Goal: Task Accomplishment & Management: Manage account settings

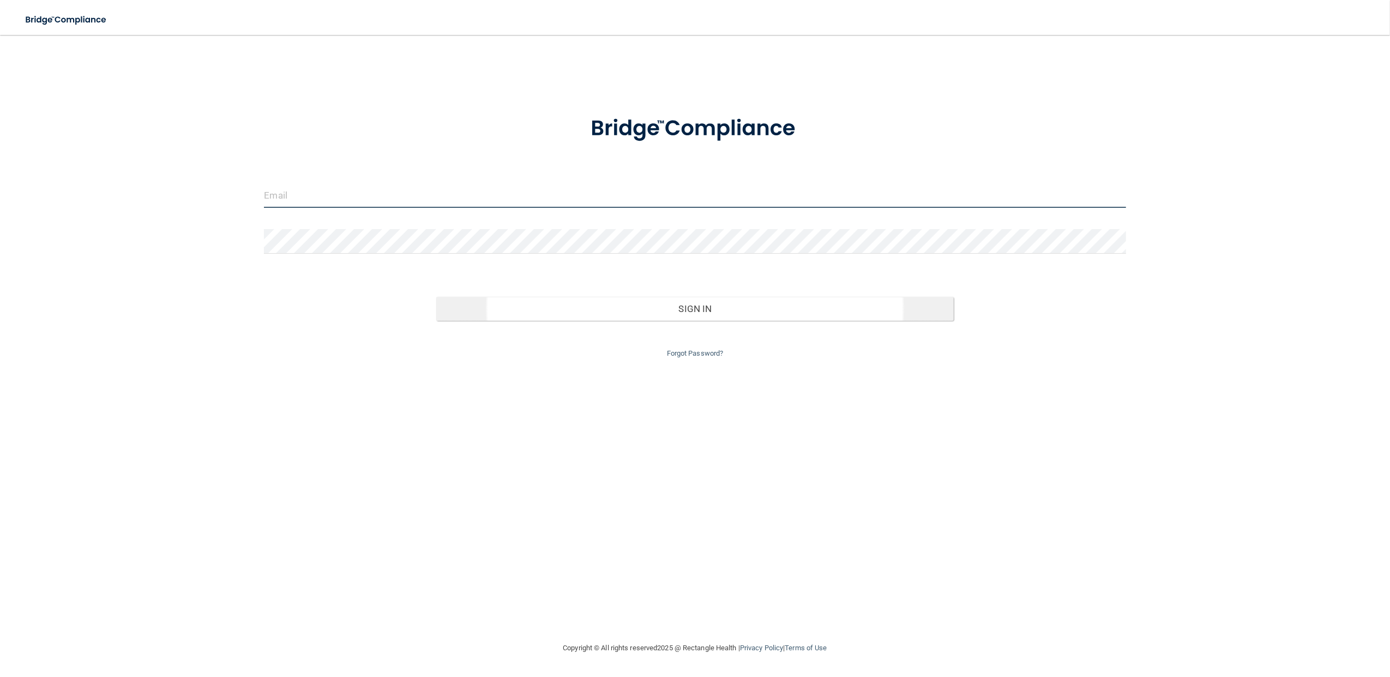
type input "[EMAIL_ADDRESS][DOMAIN_NAME]"
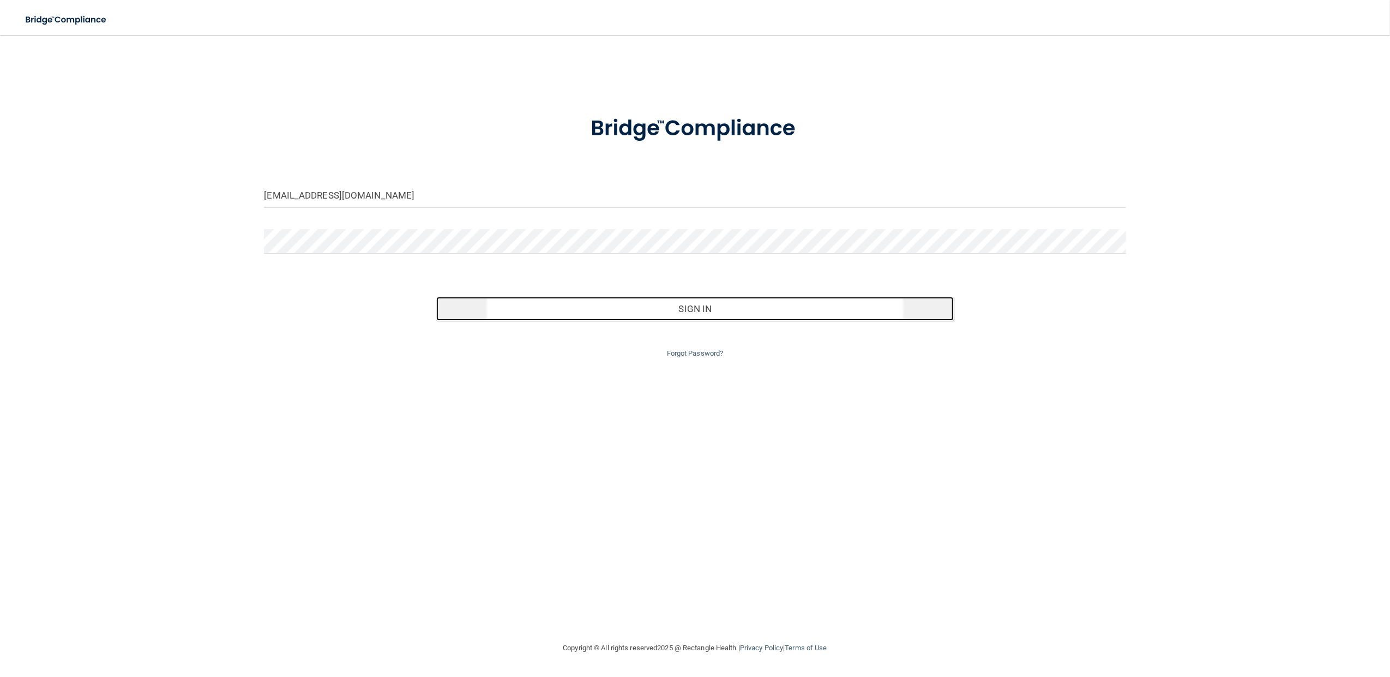
click at [695, 310] on button "Sign In" at bounding box center [694, 309] width 517 height 24
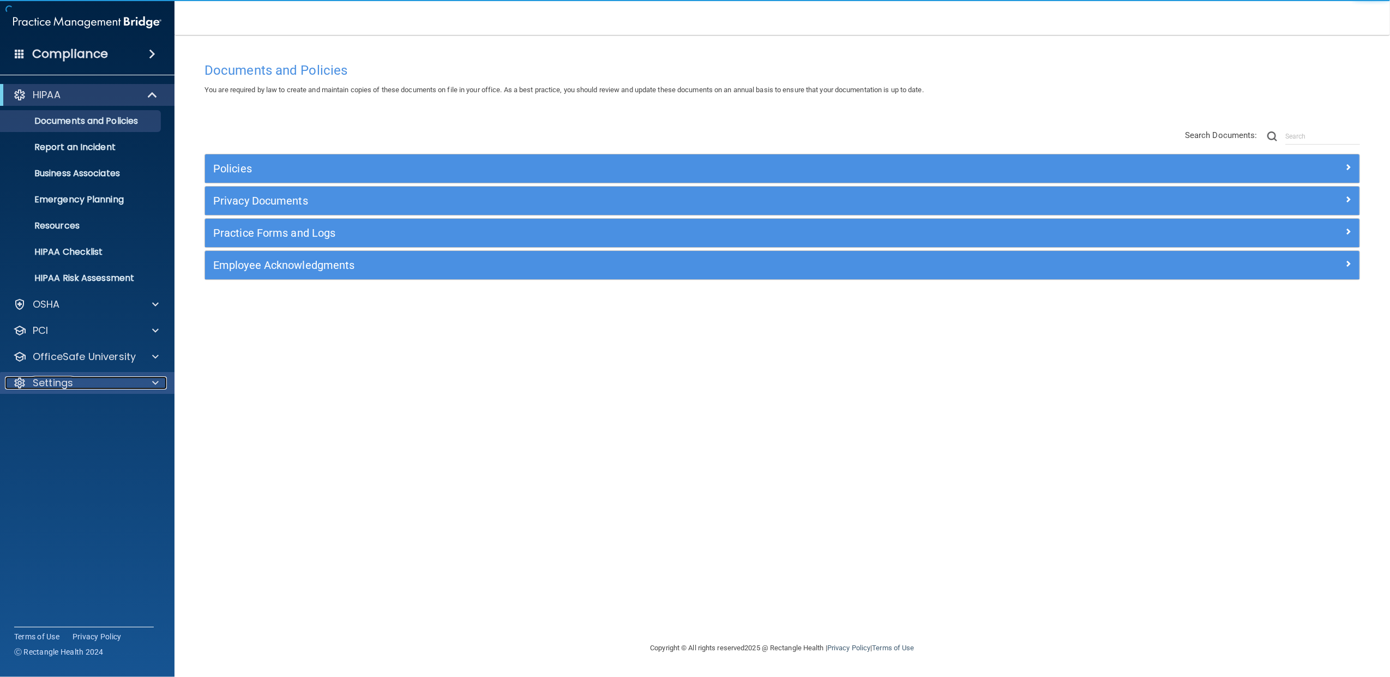
click at [98, 376] on div "Settings" at bounding box center [72, 382] width 135 height 13
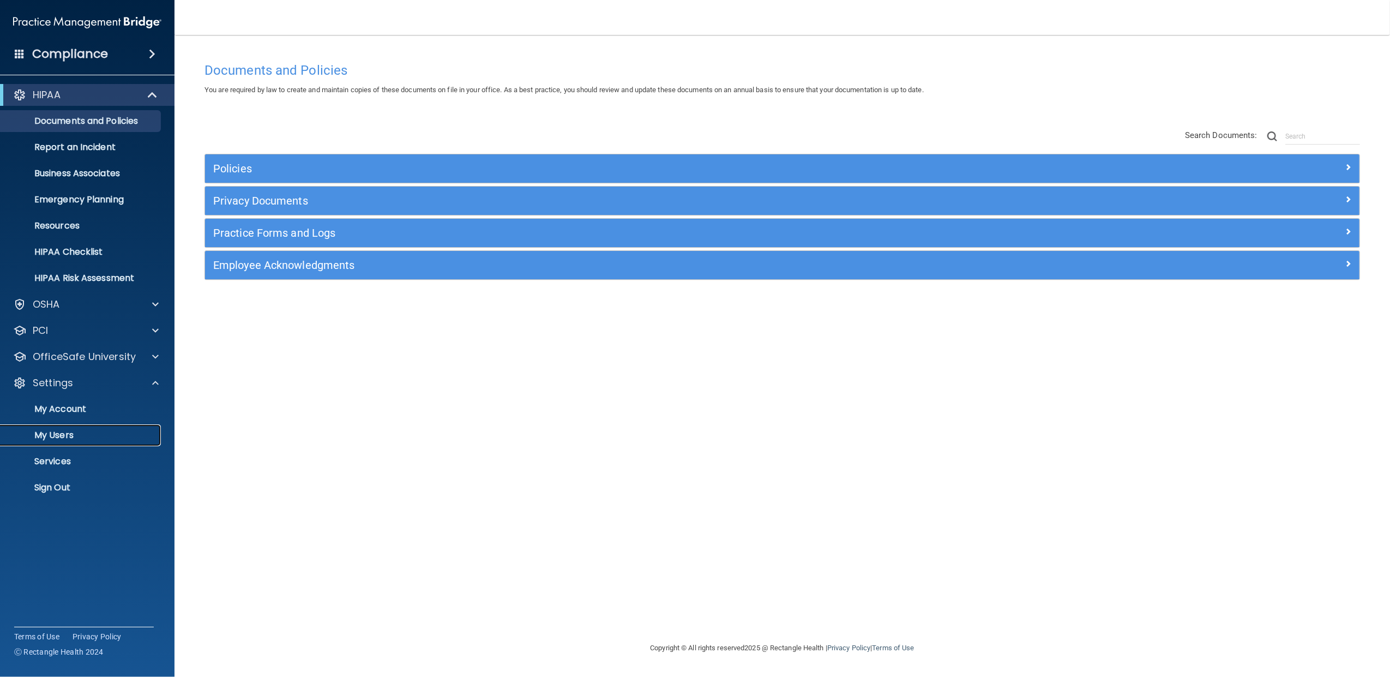
click at [59, 437] on p "My Users" at bounding box center [81, 435] width 149 height 11
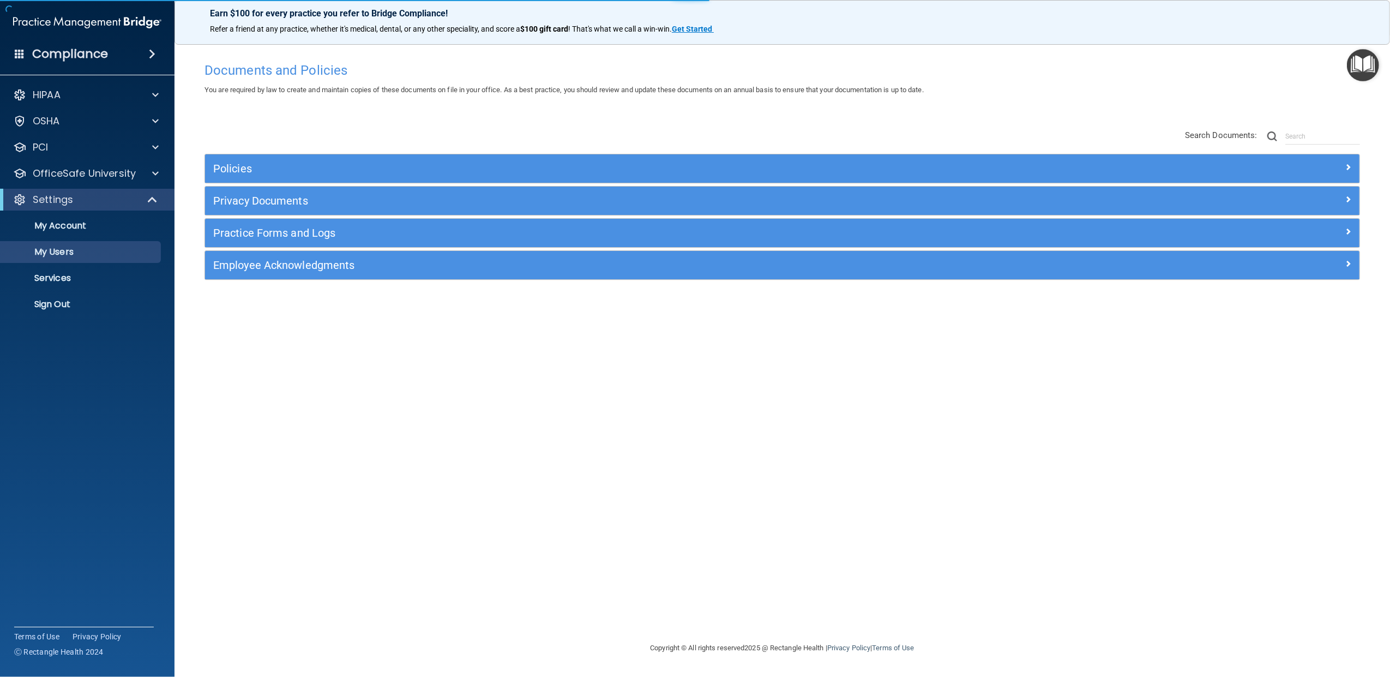
select select "20"
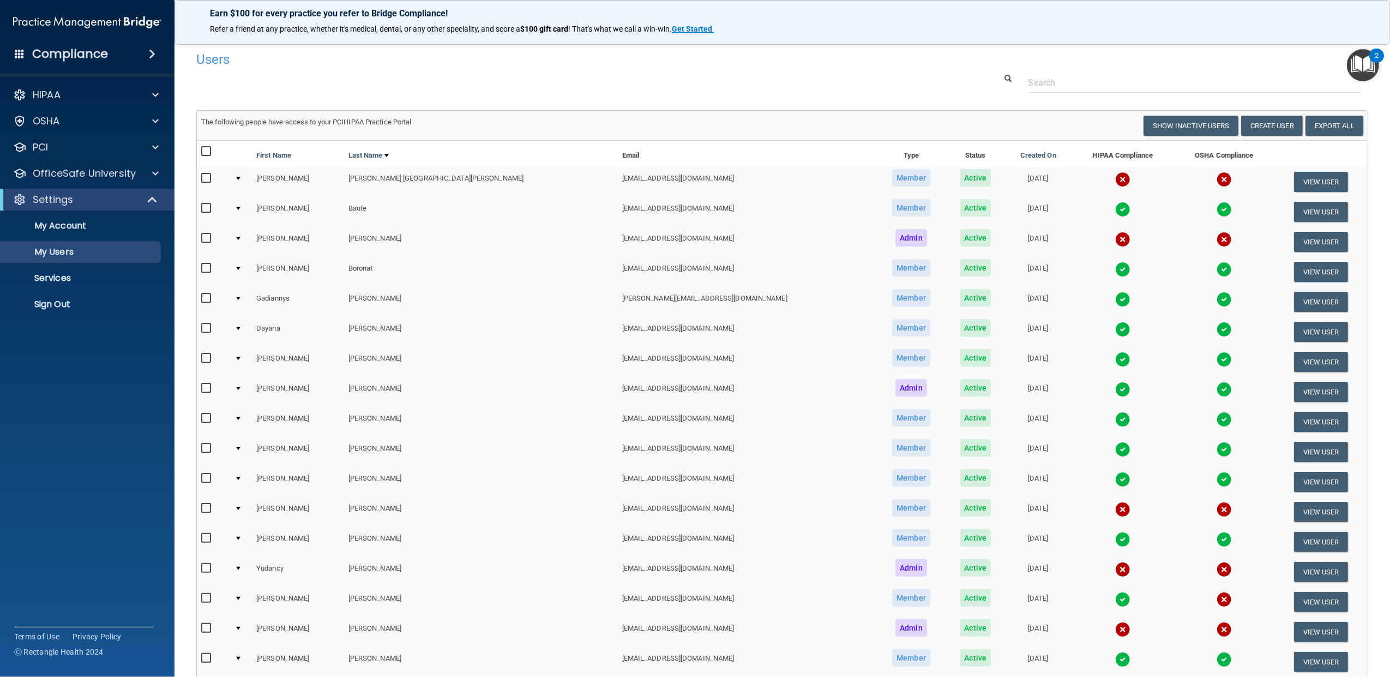
click at [242, 177] on td at bounding box center [241, 182] width 22 height 30
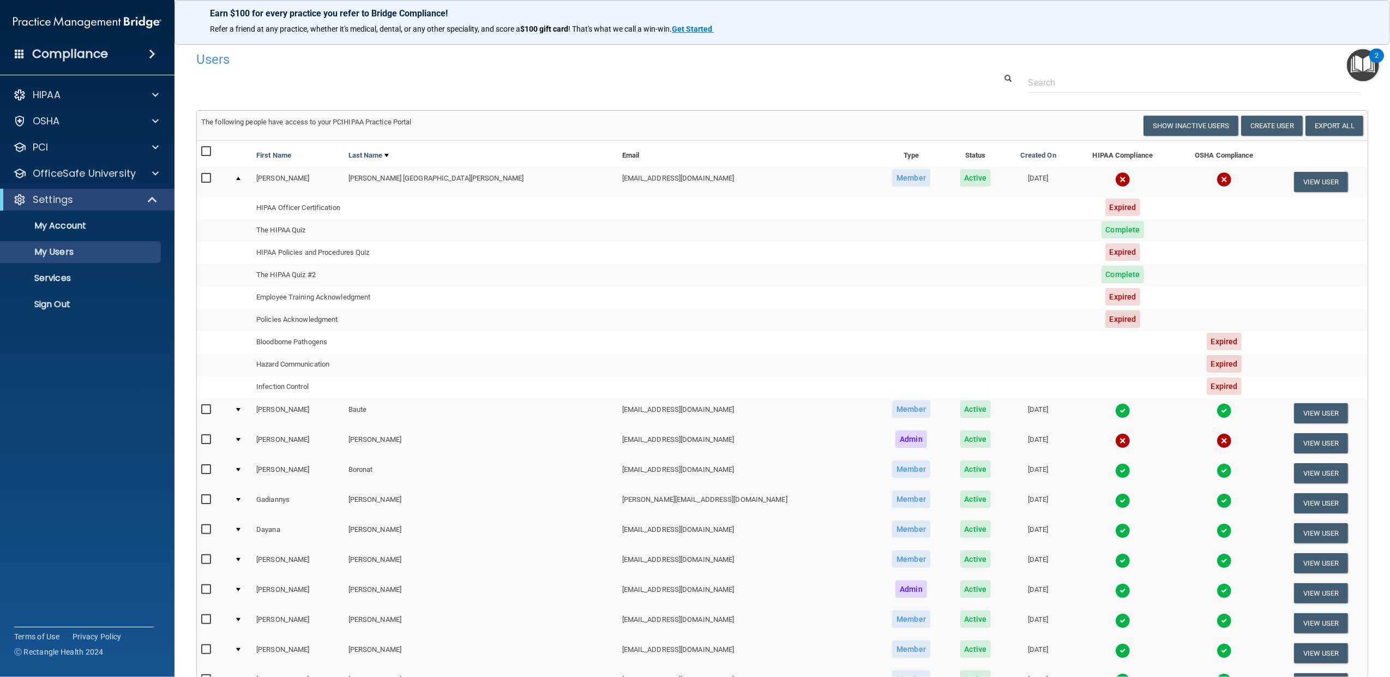
click at [240, 177] on div at bounding box center [238, 178] width 4 height 3
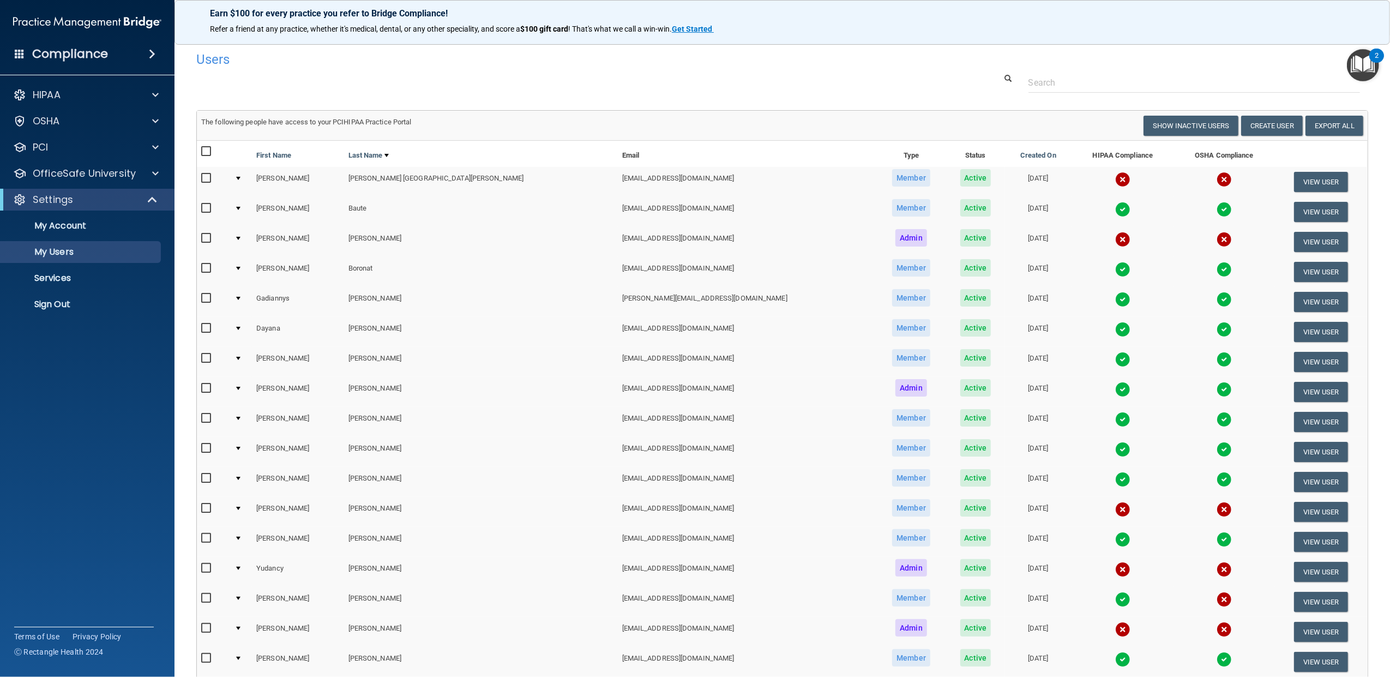
click at [240, 208] on div at bounding box center [238, 208] width 4 height 3
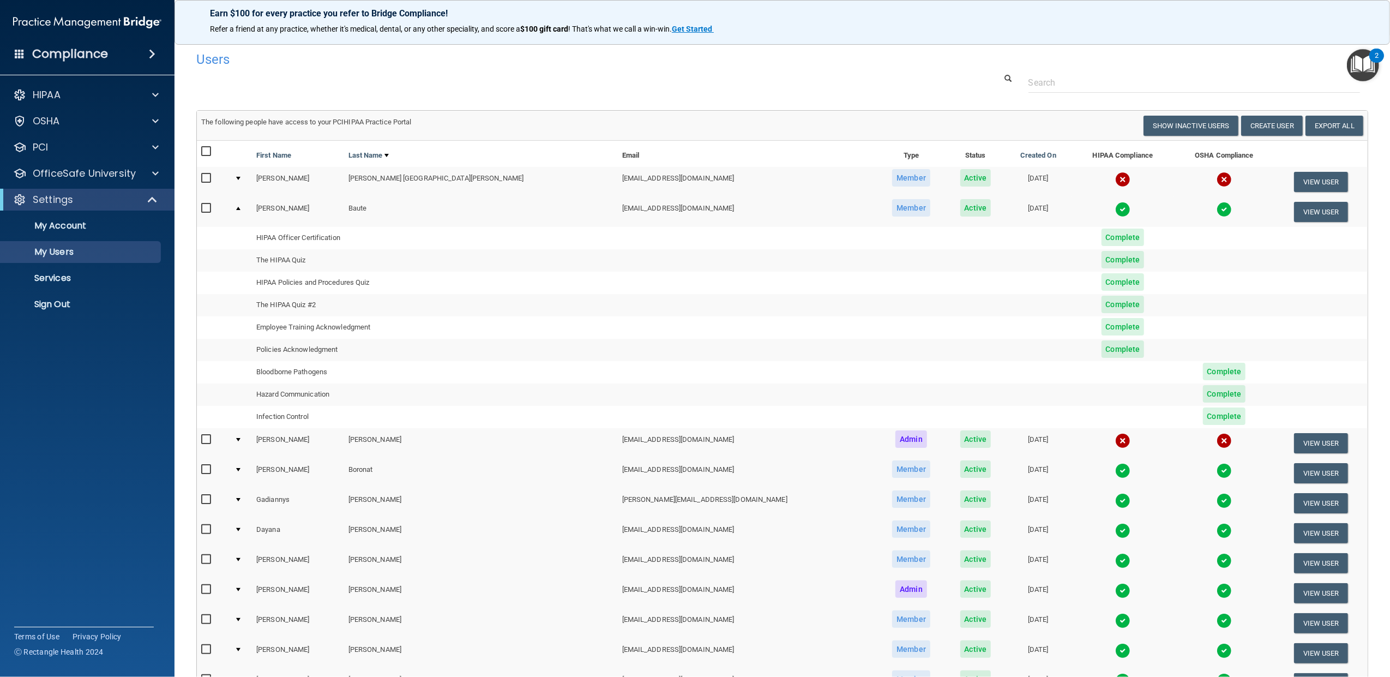
click at [241, 207] on td at bounding box center [241, 211] width 22 height 29
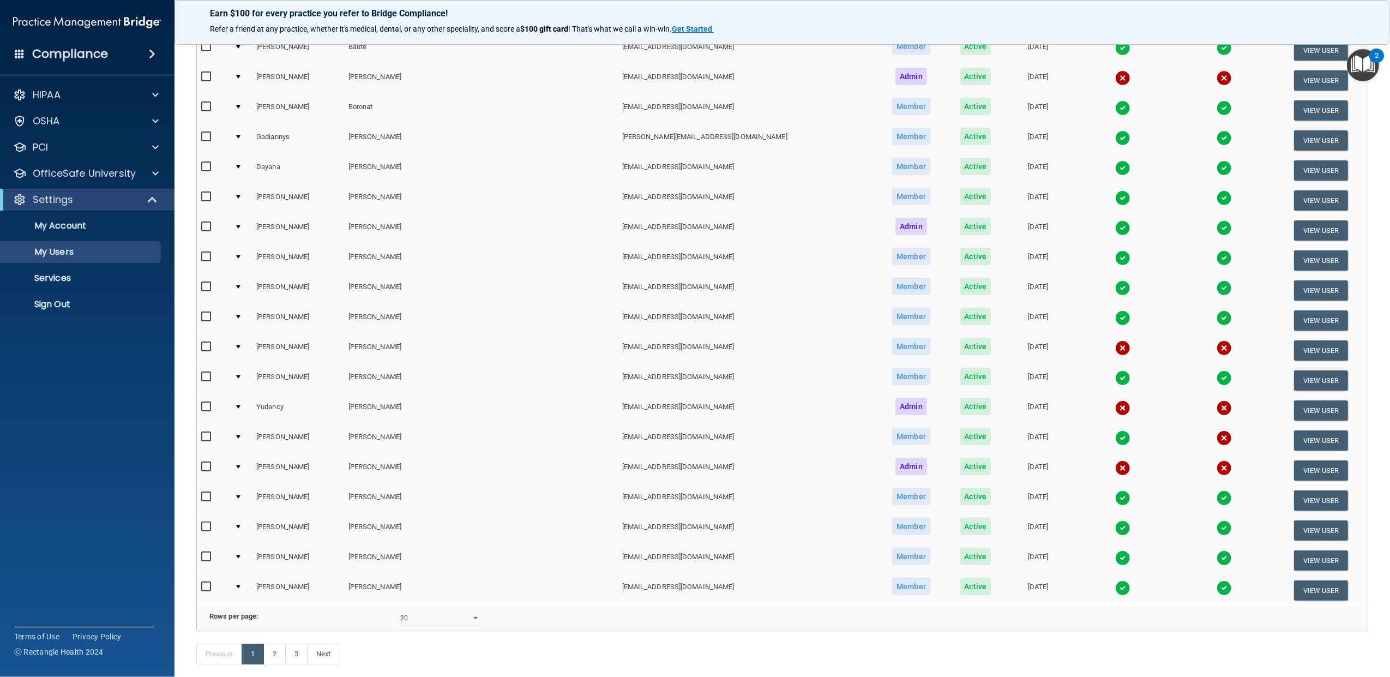
scroll to position [169, 0]
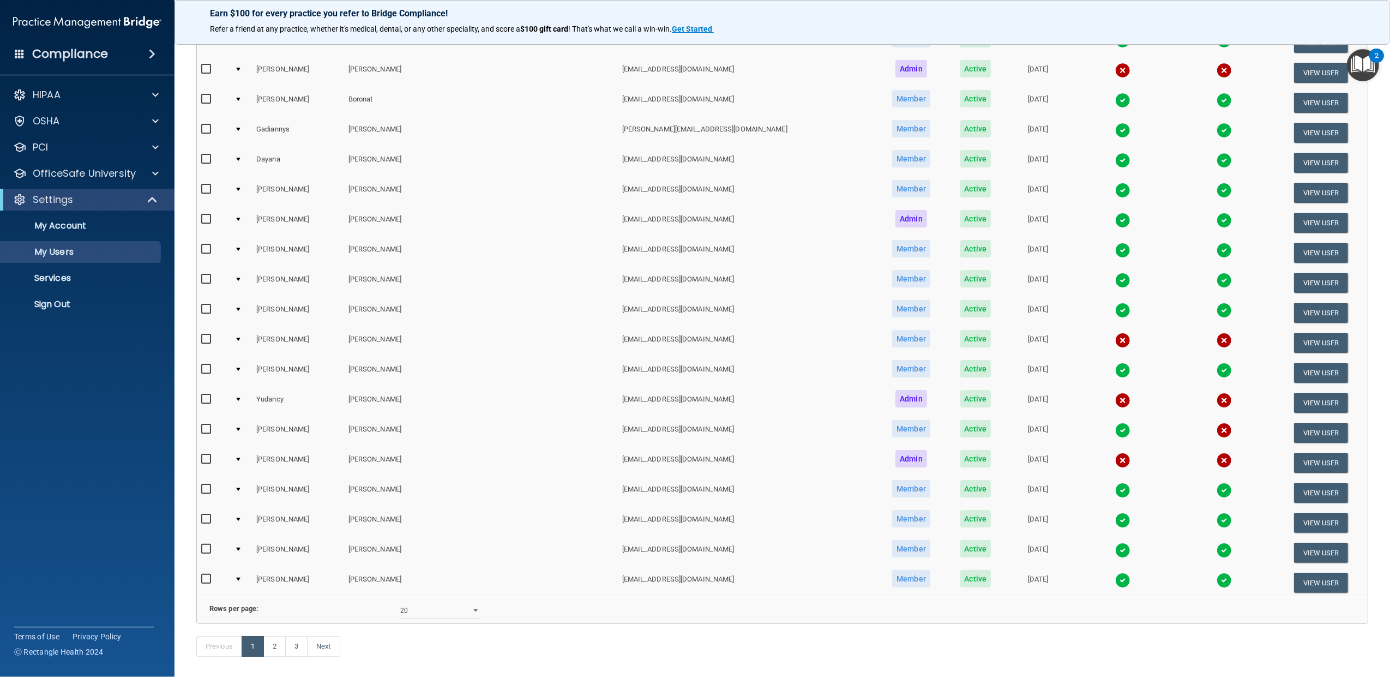
click at [240, 367] on div at bounding box center [238, 368] width 4 height 3
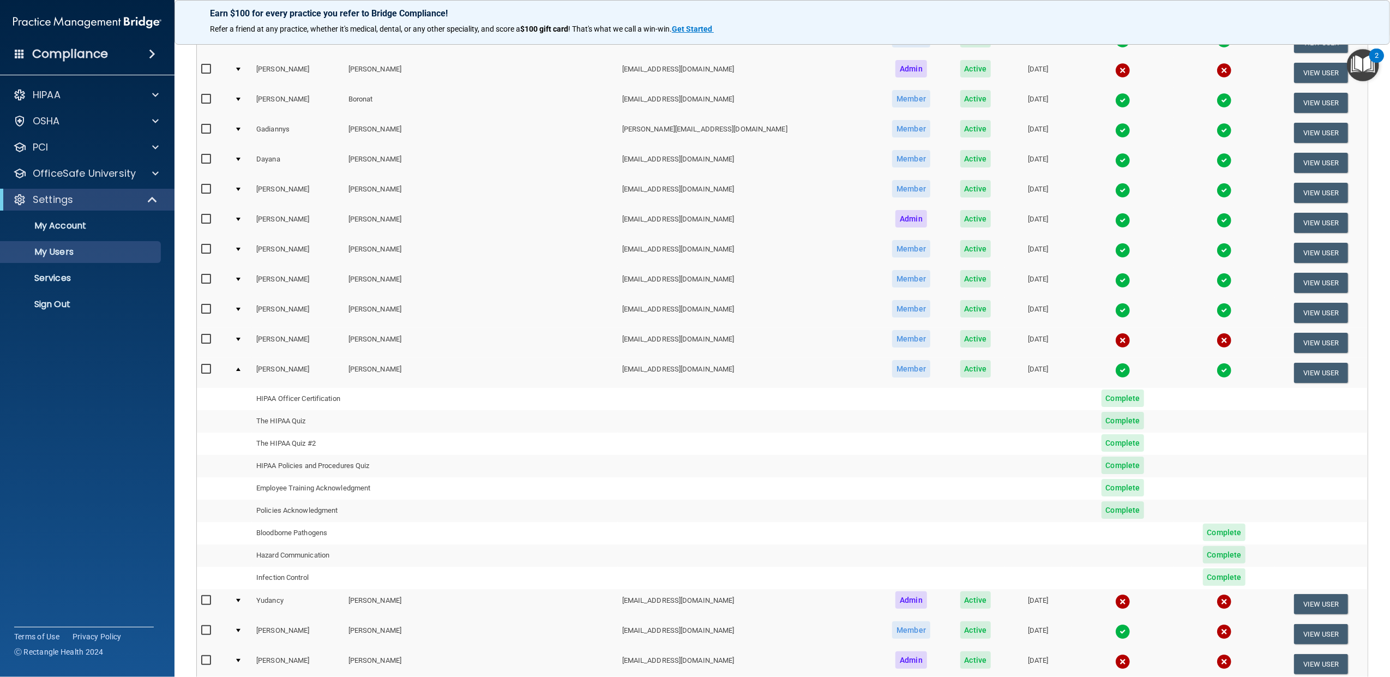
click at [243, 367] on td at bounding box center [241, 372] width 22 height 29
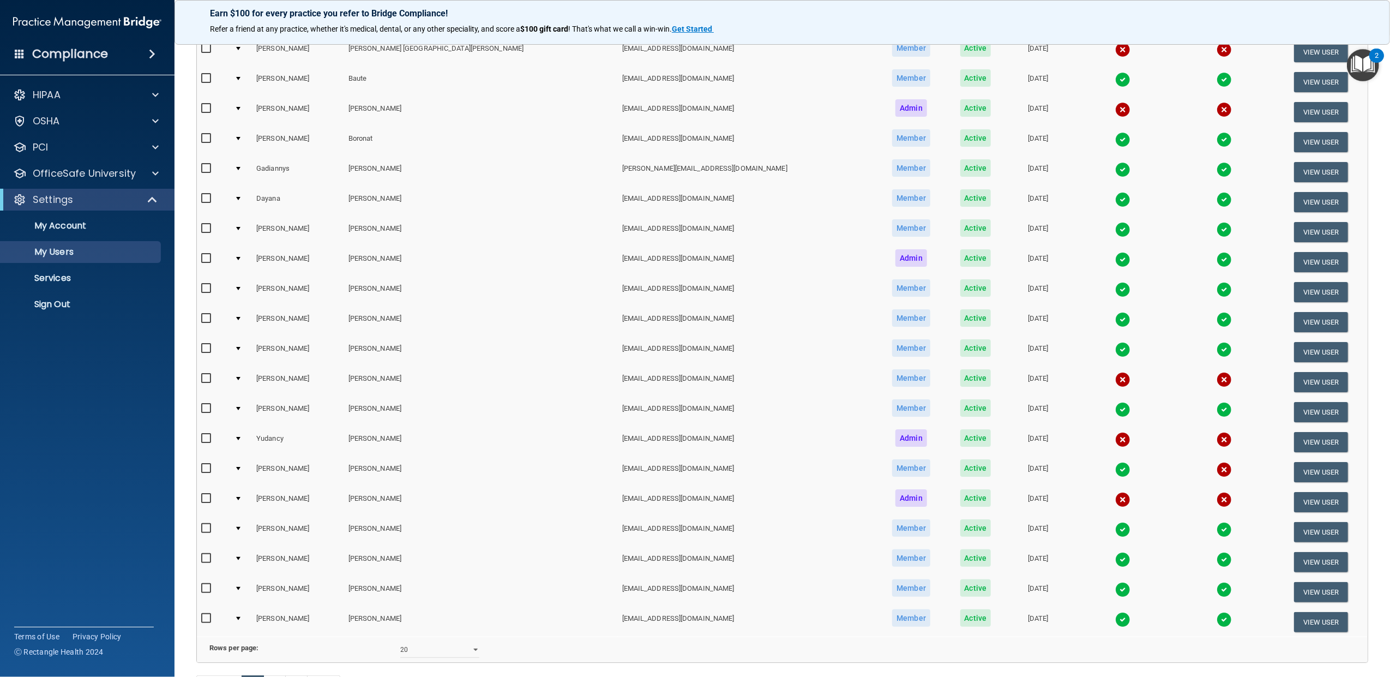
scroll to position [121, 0]
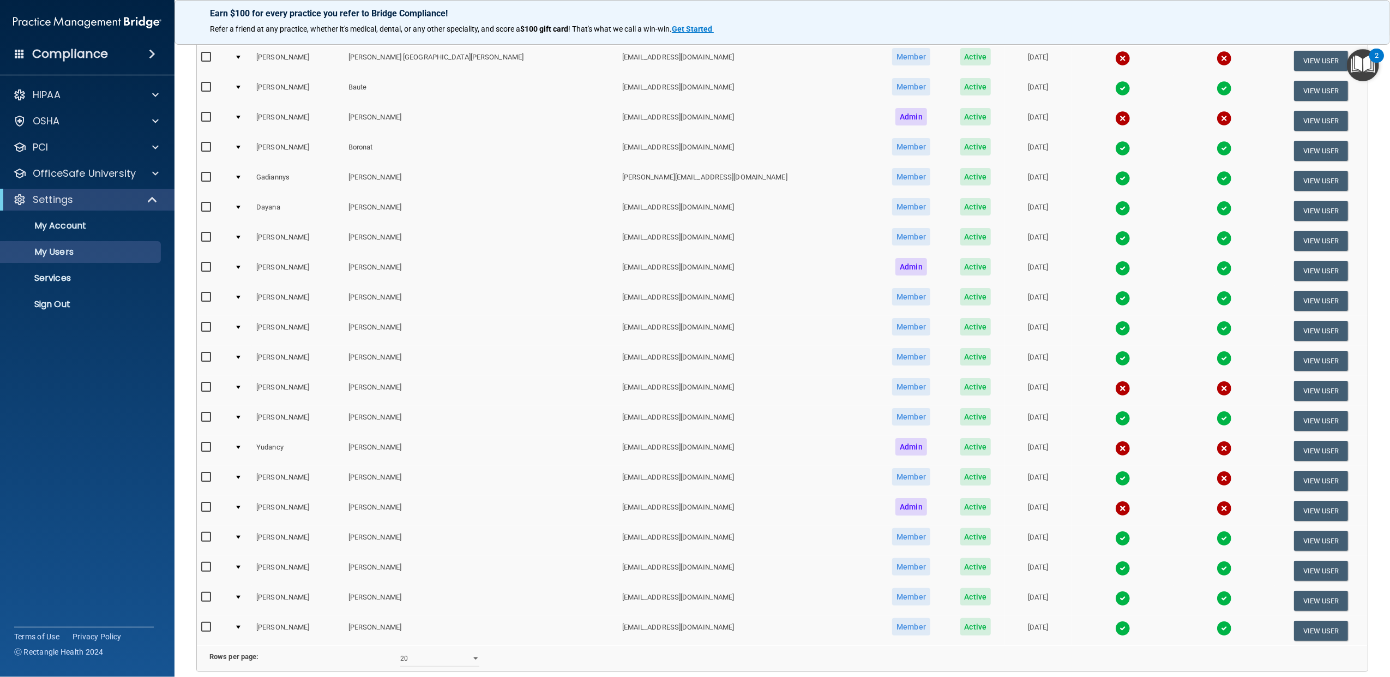
click at [243, 383] on td at bounding box center [241, 391] width 22 height 30
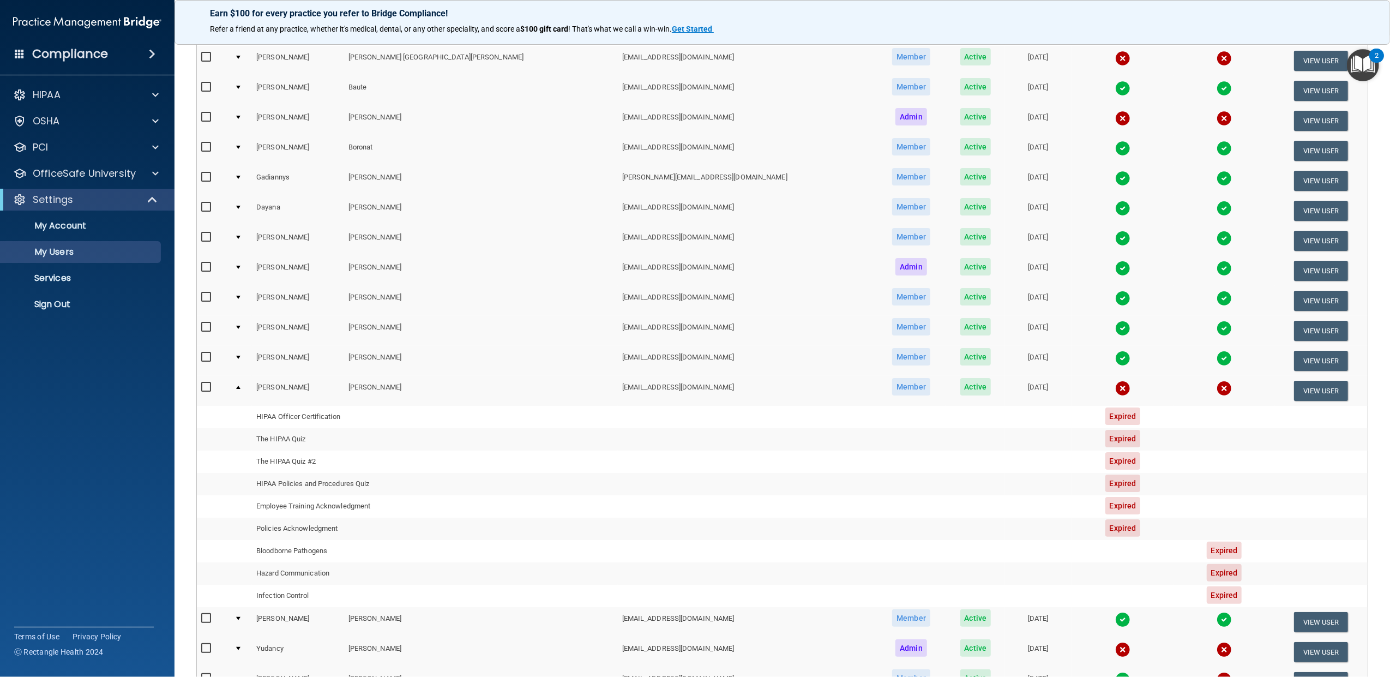
click at [240, 385] on div at bounding box center [238, 386] width 4 height 3
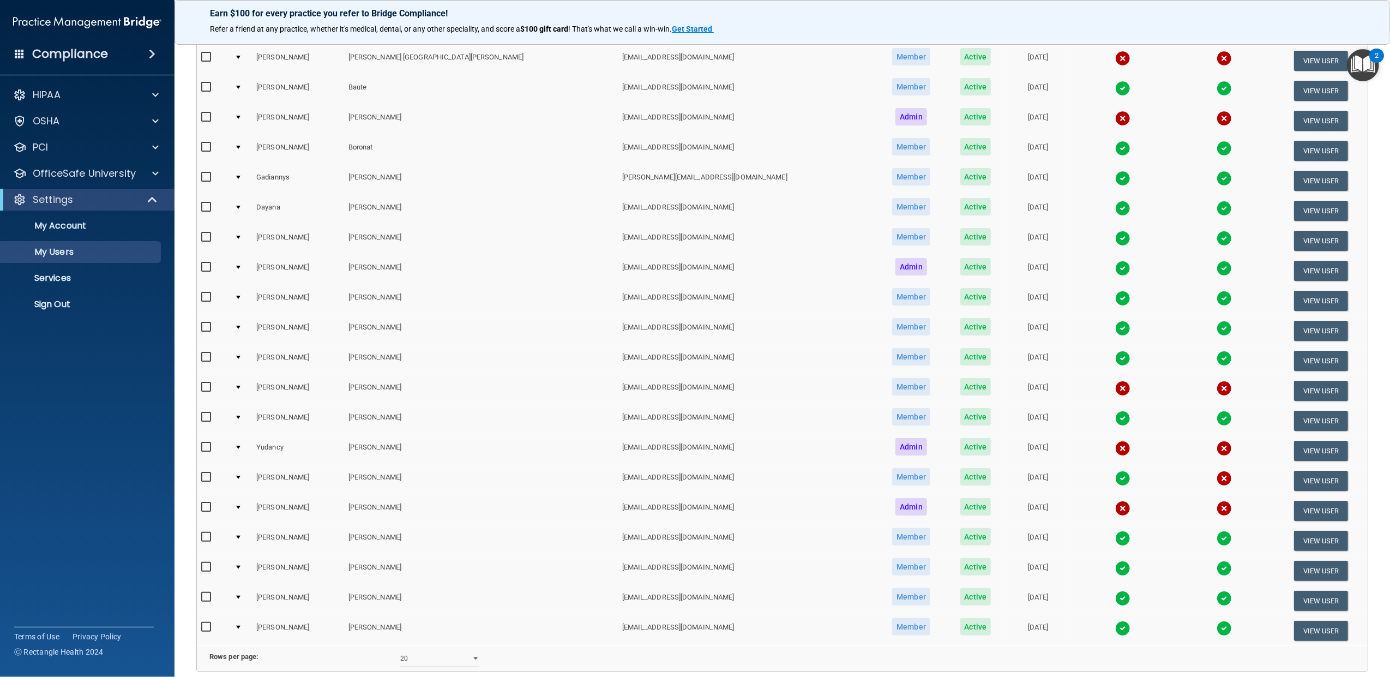
click at [240, 415] on div at bounding box center [238, 416] width 4 height 3
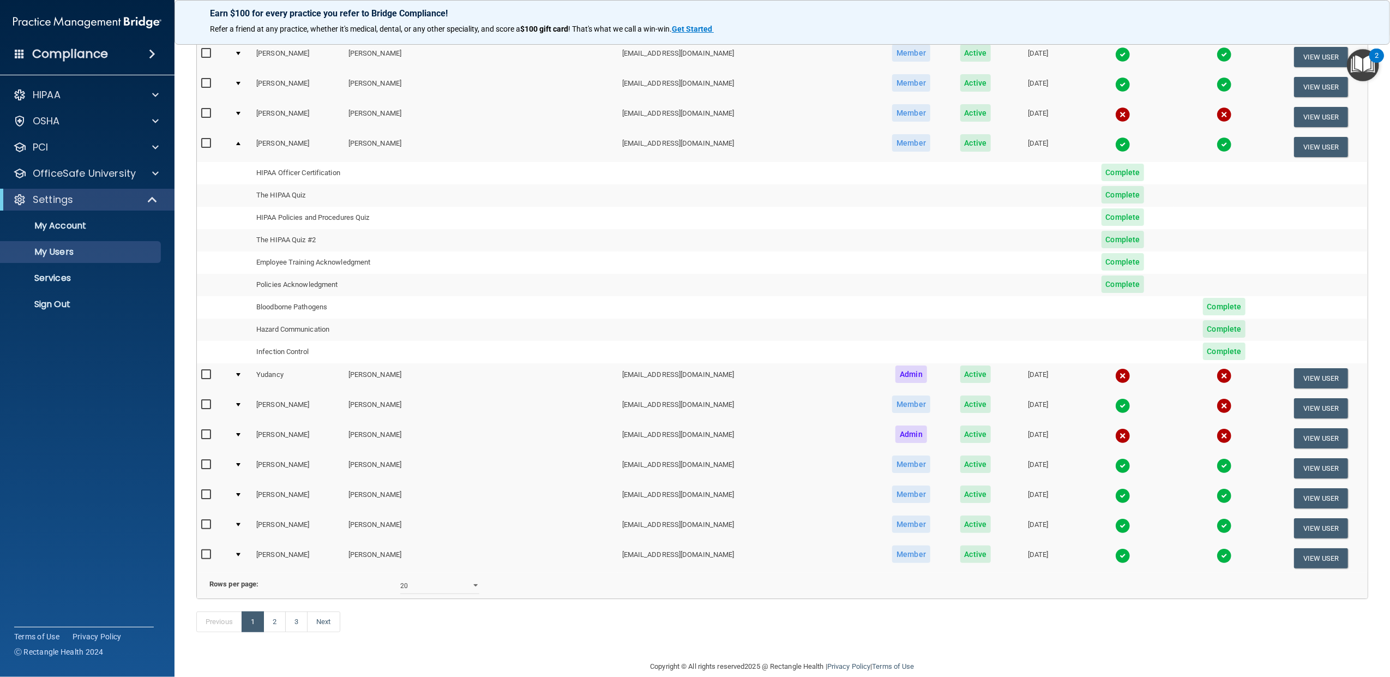
scroll to position [432, 0]
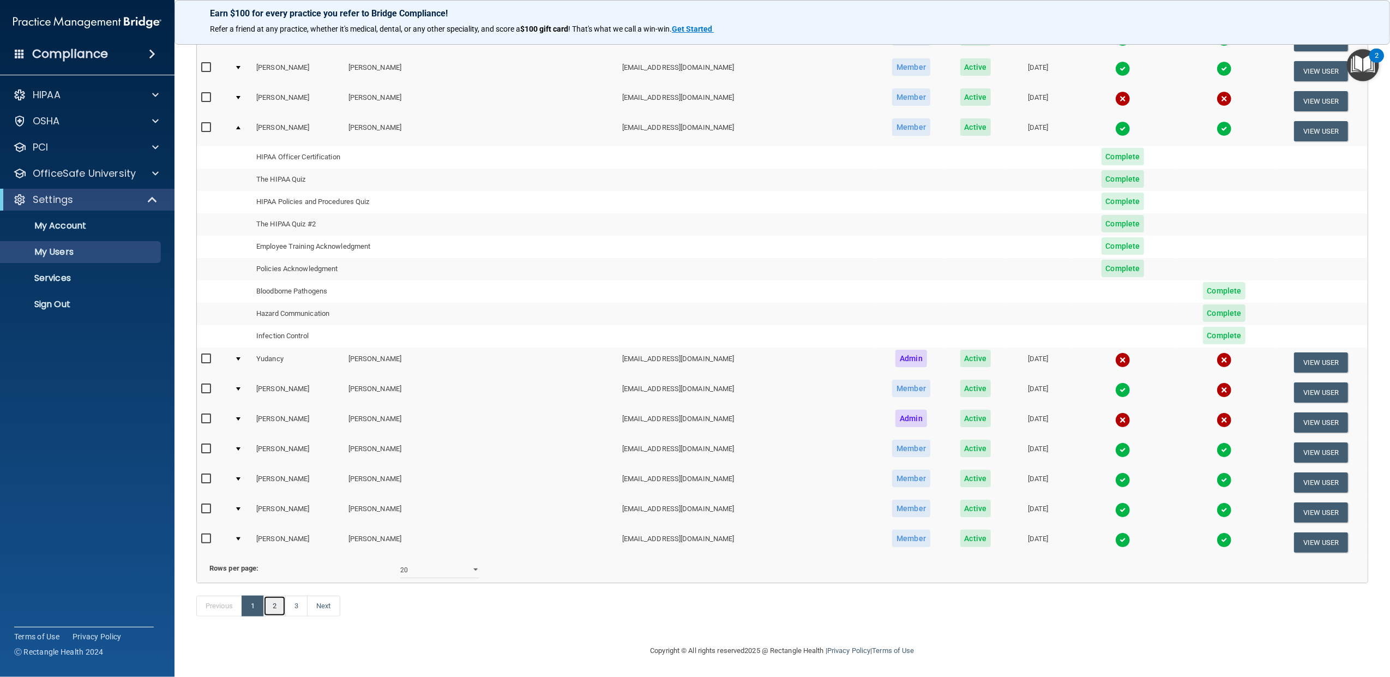
click at [275, 602] on link "2" at bounding box center [274, 605] width 22 height 21
select select "20"
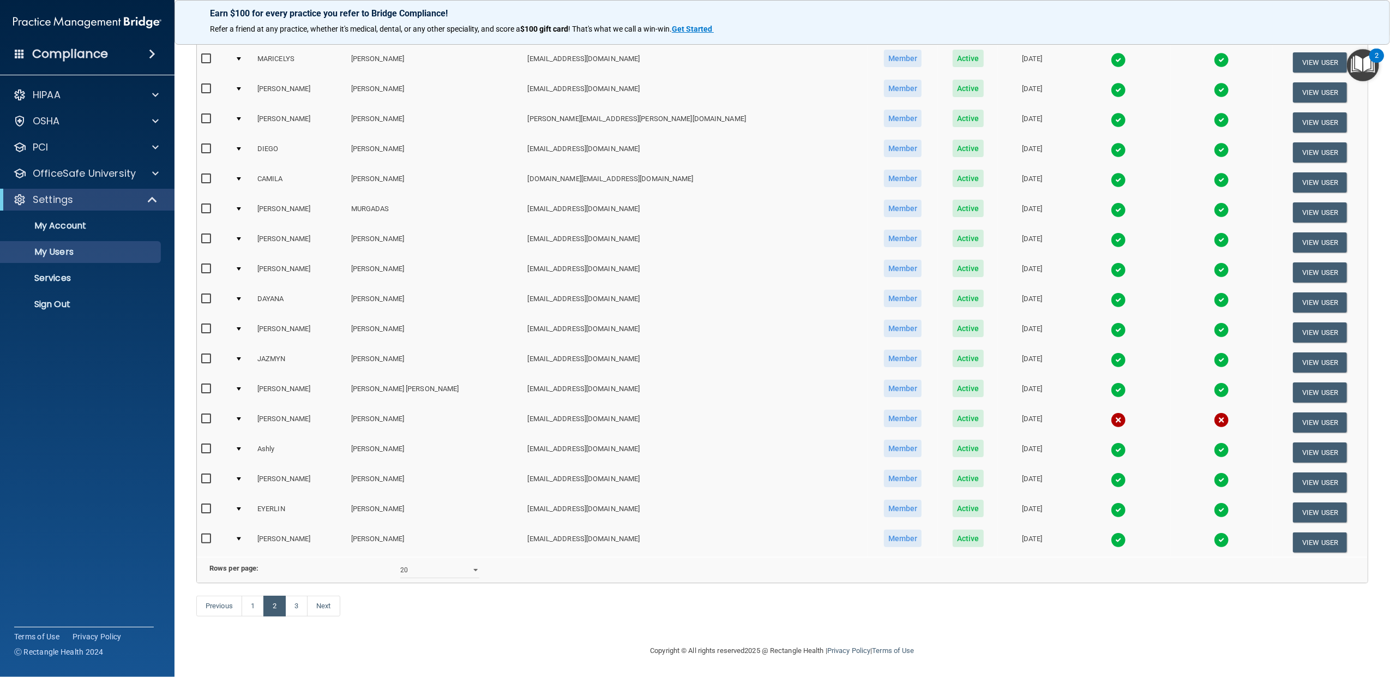
scroll to position [229, 0]
click at [245, 407] on td at bounding box center [242, 422] width 22 height 30
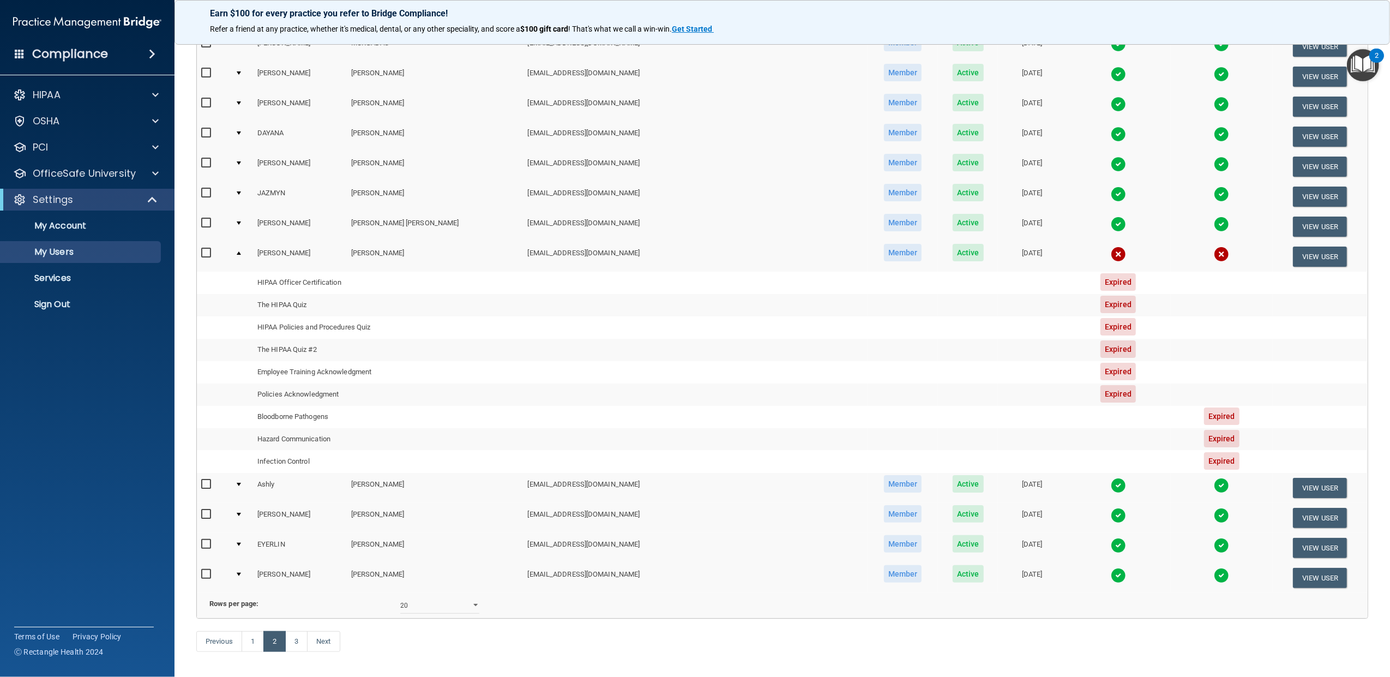
scroll to position [432, 0]
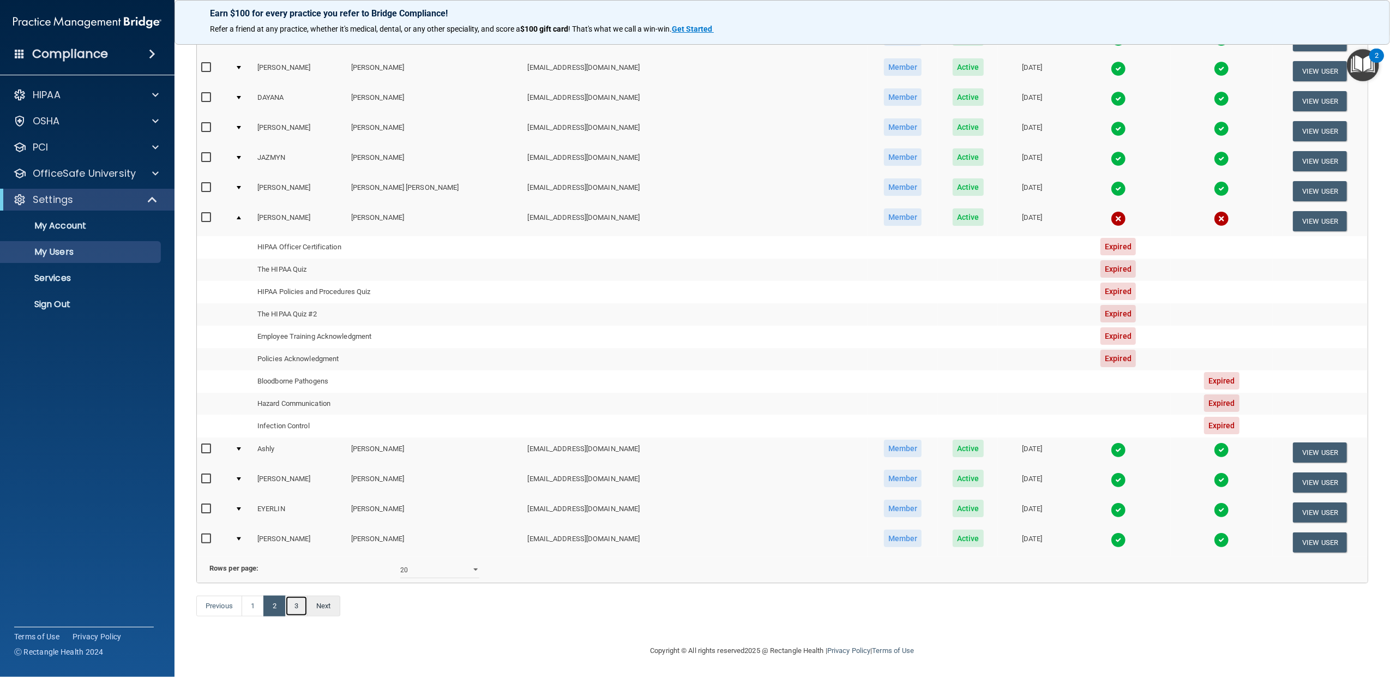
click at [299, 605] on link "3" at bounding box center [296, 605] width 22 height 21
select select "20"
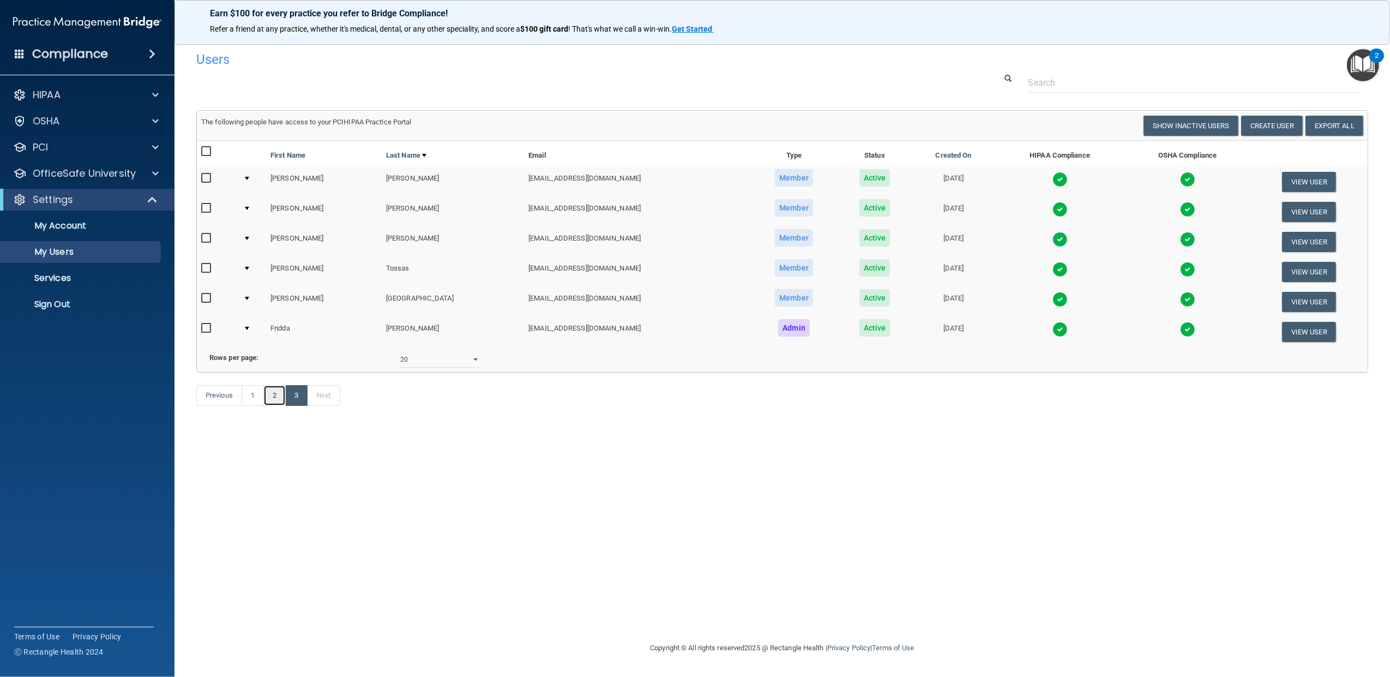
click at [271, 406] on link "2" at bounding box center [274, 395] width 22 height 21
select select "20"
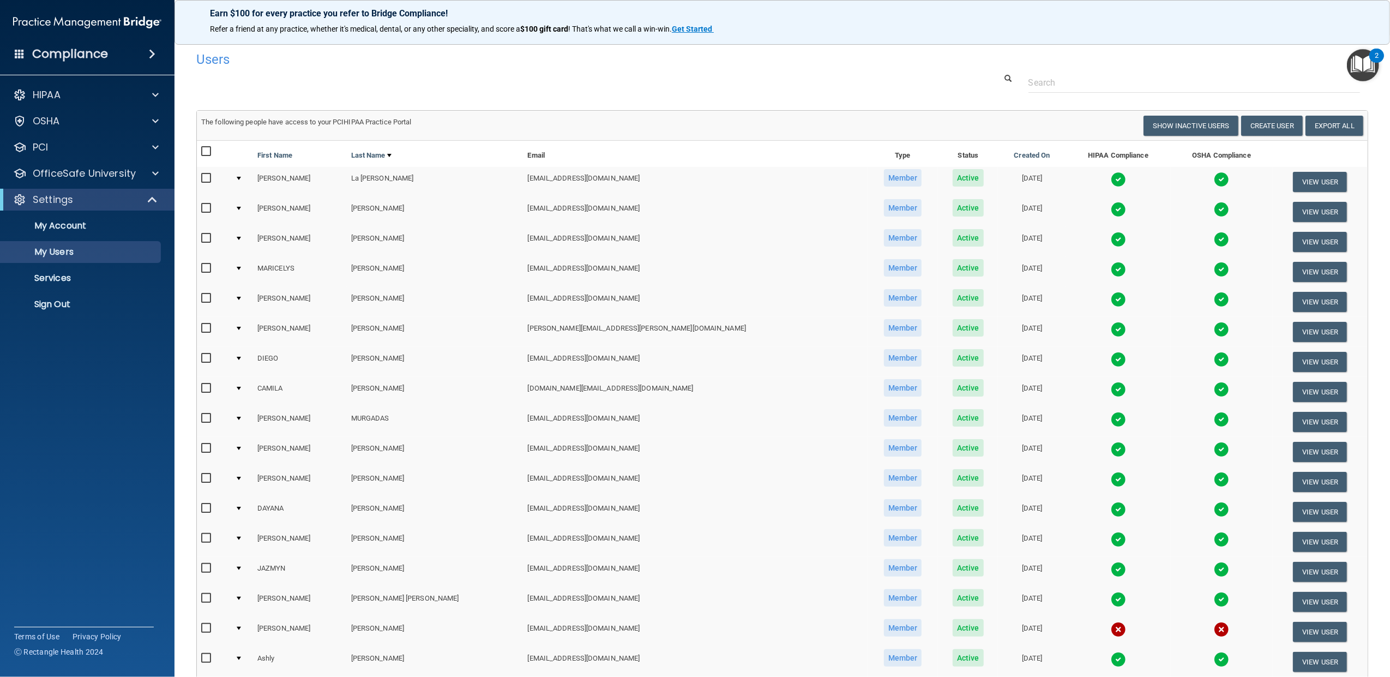
click at [243, 295] on td at bounding box center [242, 302] width 22 height 30
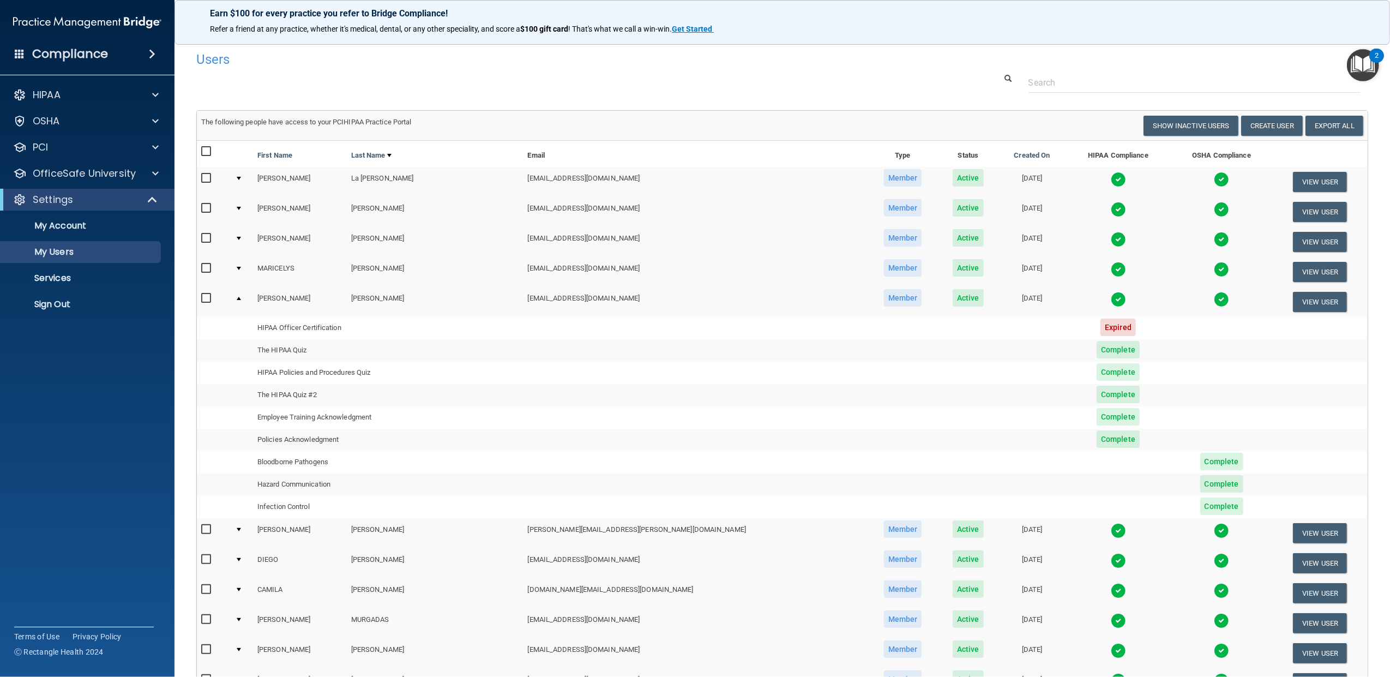
click at [243, 299] on td at bounding box center [242, 301] width 22 height 29
